Goal: Information Seeking & Learning: Learn about a topic

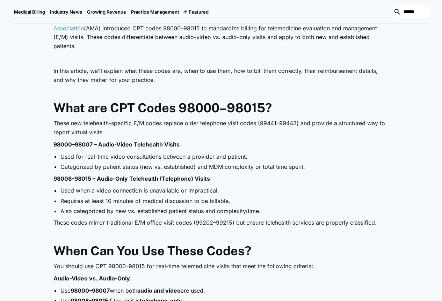
scroll to position [348, 0]
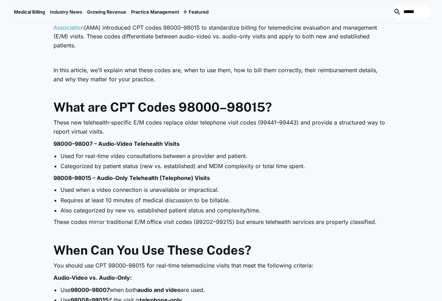
click at [370, 198] on li "Requires at least 10 minutes of medical discussion to be billable." at bounding box center [224, 201] width 328 height 8
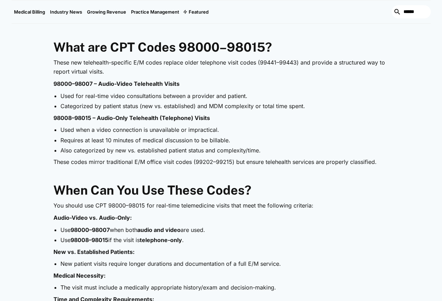
scroll to position [279, 0]
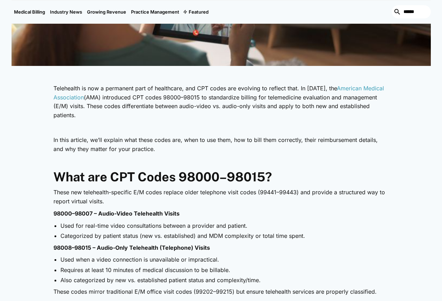
drag, startPoint x: 239, startPoint y: 185, endPoint x: 277, endPoint y: 190, distance: 38.3
click at [277, 190] on p "These new telehealth-specific E/M codes replace older telephone visit codes (99…" at bounding box center [220, 197] width 335 height 18
copy p "99441–99443"
drag, startPoint x: 30, startPoint y: 216, endPoint x: 11, endPoint y: 196, distance: 27.7
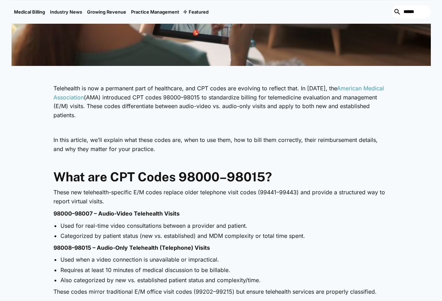
click at [345, 123] on p "‍" at bounding box center [220, 127] width 335 height 9
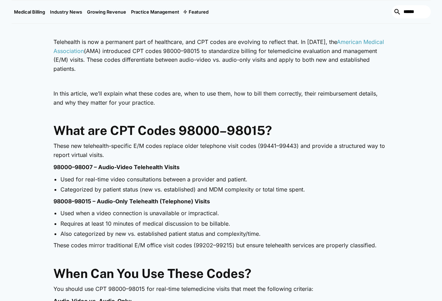
scroll to position [326, 0]
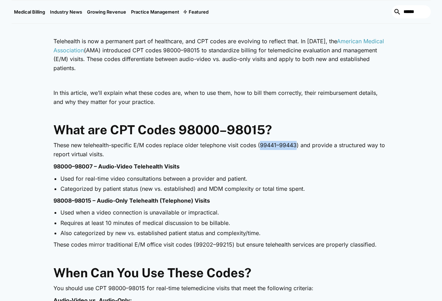
drag, startPoint x: 240, startPoint y: 142, endPoint x: 275, endPoint y: 140, distance: 35.3
click at [275, 141] on p "These new telehealth-specific E/M codes replace older telephone visit codes (99…" at bounding box center [220, 150] width 335 height 18
copy p "99441–99443"
click at [377, 113] on p "‍" at bounding box center [220, 114] width 335 height 9
drag, startPoint x: 53, startPoint y: 272, endPoint x: 48, endPoint y: 267, distance: 7.2
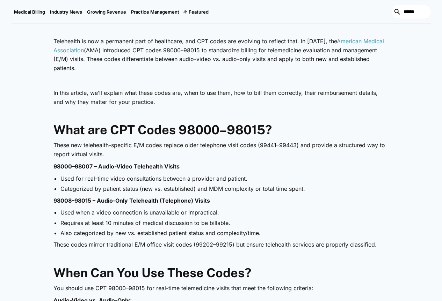
click at [53, 271] on strong "When Can You Use These Codes?" at bounding box center [152, 273] width 198 height 15
